Goal: Task Accomplishment & Management: Complete application form

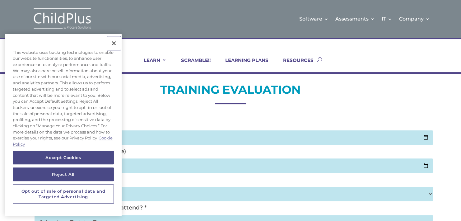
click at [114, 43] on button "Close" at bounding box center [114, 43] width 14 height 14
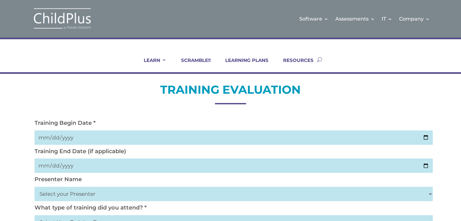
click at [43, 136] on input "date" at bounding box center [234, 137] width 398 height 14
type input "0019-10-02"
type input "2025-10-02"
click at [52, 167] on input "date" at bounding box center [234, 165] width 398 height 14
type input "2025-10-02"
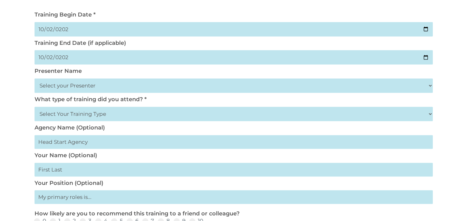
scroll to position [110, 0]
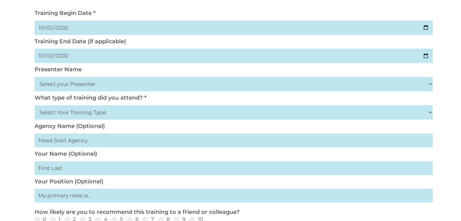
click at [427, 82] on select "Select your Presenter Aaron Dickerson Amy Corkery Cindy Coats Danielle Hensley …" at bounding box center [234, 84] width 398 height 14
click at [452, 86] on div "TRAINING EVALUATION Training Begin Date * 2025-10-02 Training End Date (if appl…" at bounding box center [230, 200] width 461 height 473
drag, startPoint x: 61, startPoint y: 144, endPoint x: 66, endPoint y: 142, distance: 5.6
click at [61, 144] on input "text" at bounding box center [234, 140] width 398 height 14
click at [56, 144] on input "text" at bounding box center [234, 140] width 398 height 14
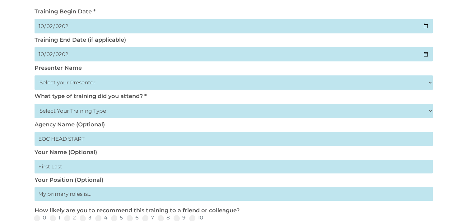
scroll to position [112, 0]
type input "EOC HEAD START"
click at [43, 198] on input "text" at bounding box center [234, 194] width 398 height 14
type input "t"
type input "TEACHER"
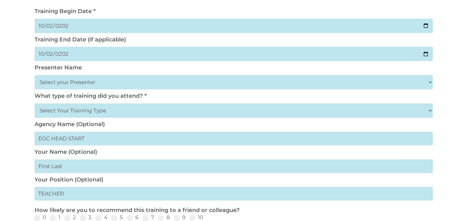
click at [47, 166] on input "text" at bounding box center [234, 166] width 398 height 14
type input "GEORGINA CARROLL"
click at [152, 216] on label "7" at bounding box center [148, 217] width 12 height 5
click at [157, 218] on input "7" at bounding box center [159, 220] width 4 height 4
radio input "true"
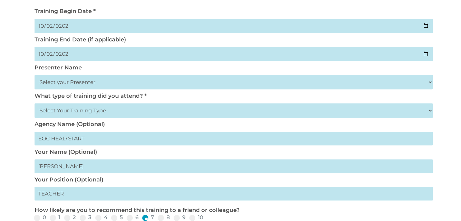
scroll to position [113, 0]
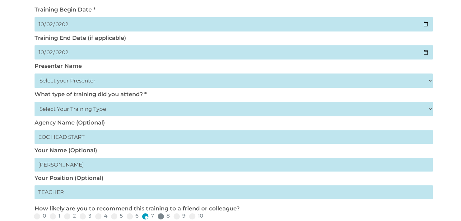
click at [162, 216] on span at bounding box center [161, 216] width 6 height 6
click at [173, 216] on input "8" at bounding box center [175, 218] width 4 height 4
radio input "true"
click at [188, 216] on input "9" at bounding box center [190, 218] width 4 height 4
radio input "true"
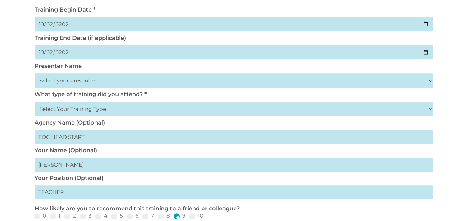
click at [206, 216] on input "10" at bounding box center [208, 218] width 4 height 4
radio input "true"
click at [188, 216] on input "9" at bounding box center [190, 218] width 4 height 4
radio input "true"
click at [173, 216] on input "8" at bounding box center [175, 218] width 4 height 4
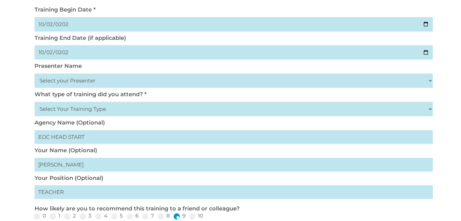
radio input "true"
